Goal: Task Accomplishment & Management: Manage account settings

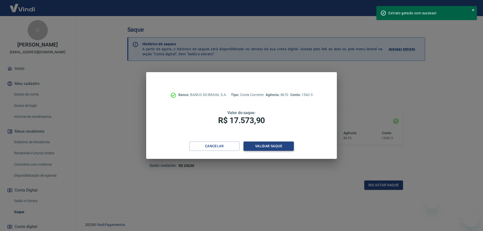
click at [274, 145] on button "Validar saque" at bounding box center [269, 146] width 50 height 9
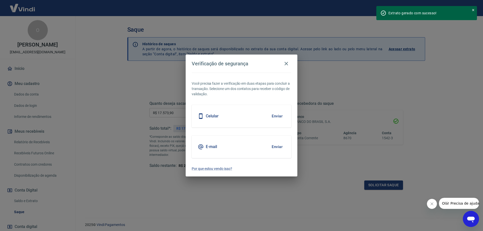
click at [232, 146] on div "E-mail Enviar" at bounding box center [242, 147] width 100 height 23
click at [278, 148] on button "Enviar" at bounding box center [277, 147] width 16 height 11
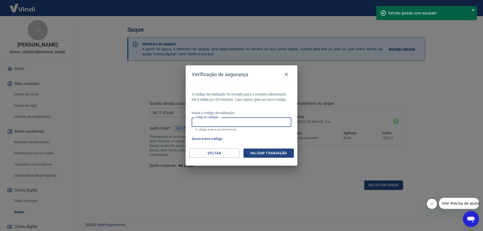
click at [230, 121] on input "Código de validação" at bounding box center [242, 122] width 100 height 9
type input "777763"
click at [268, 152] on button "Validar transação" at bounding box center [269, 153] width 50 height 9
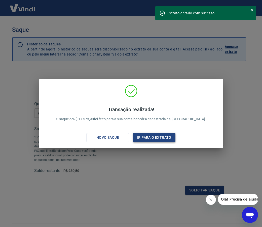
click at [154, 137] on button "Ir para o extrato" at bounding box center [154, 137] width 43 height 9
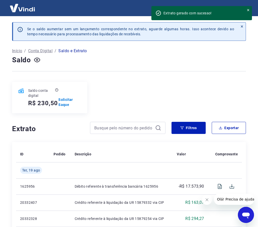
click at [47, 50] on p "Conta Digital" at bounding box center [40, 51] width 24 height 6
